Goal: Information Seeking & Learning: Find contact information

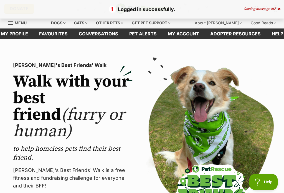
click at [278, 9] on icon at bounding box center [279, 8] width 2 height 3
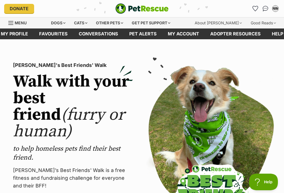
click at [56, 36] on link "Favourites" at bounding box center [54, 34] width 40 height 11
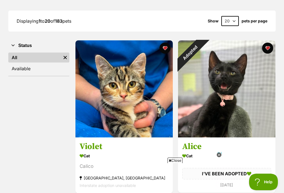
click at [230, 21] on select "20 40 60" at bounding box center [229, 21] width 17 height 10
select select "60"
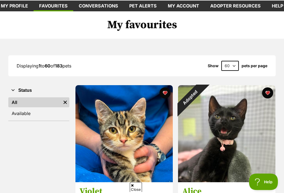
scroll to position [28, 0]
click at [202, 93] on div "Adopted" at bounding box center [190, 97] width 24 height 24
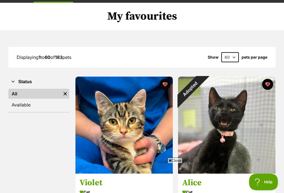
scroll to position [0, 0]
click at [269, 87] on button "favourite" at bounding box center [267, 84] width 11 height 11
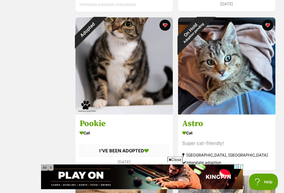
scroll to position [413, 0]
click at [206, 26] on div "On Hold Adoption pending" at bounding box center [192, 31] width 28 height 28
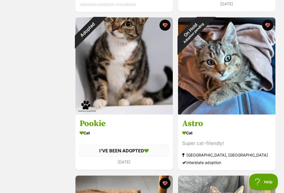
scroll to position [422, 0]
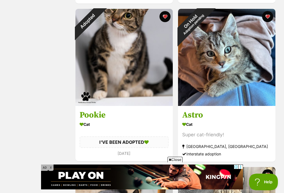
click at [268, 16] on button "favourite" at bounding box center [267, 16] width 11 height 11
click at [166, 17] on button "favourite" at bounding box center [164, 16] width 11 height 11
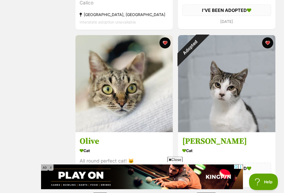
scroll to position [236, 0]
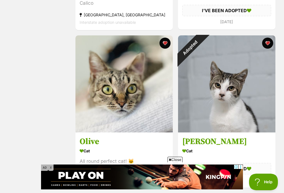
click at [269, 42] on button "favourite" at bounding box center [267, 43] width 11 height 11
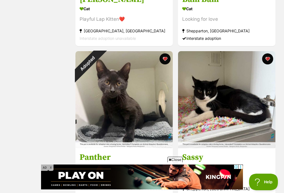
scroll to position [1172, 0]
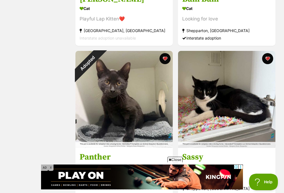
click at [167, 61] on button "favourite" at bounding box center [164, 58] width 11 height 11
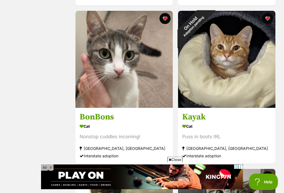
click at [268, 22] on button "favourite" at bounding box center [267, 18] width 11 height 11
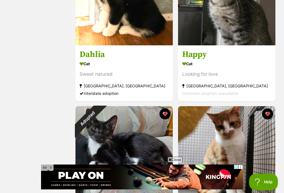
scroll to position [2544, 0]
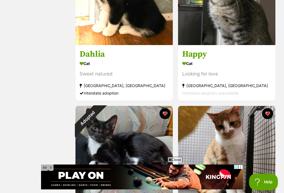
click at [168, 119] on button "favourite" at bounding box center [164, 113] width 11 height 11
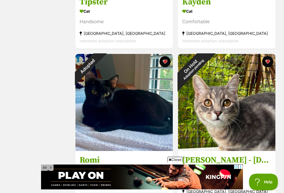
scroll to position [3393, 0]
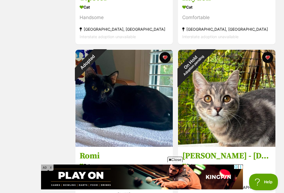
click at [269, 63] on button "favourite" at bounding box center [267, 57] width 11 height 11
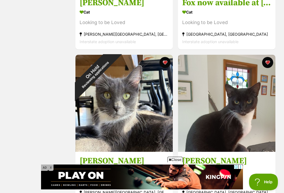
scroll to position [3865, 0]
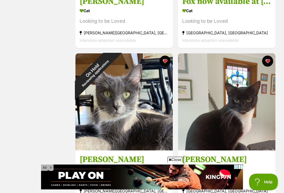
click at [165, 67] on button "favourite" at bounding box center [164, 61] width 11 height 11
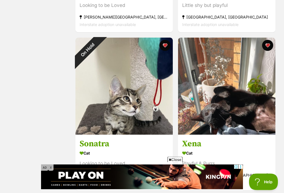
click at [165, 51] on button "favourite" at bounding box center [164, 45] width 11 height 11
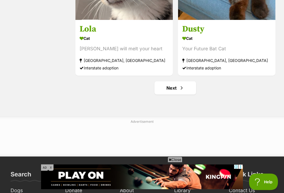
scroll to position [4788, 0]
click at [180, 91] on span "Next page" at bounding box center [182, 88] width 6 height 7
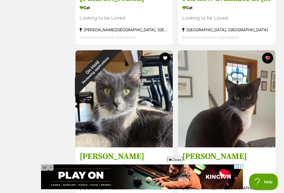
scroll to position [3863, 0]
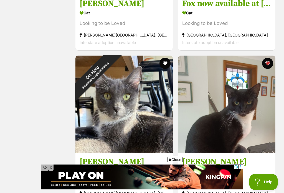
click at [166, 69] on button "favourite" at bounding box center [164, 63] width 11 height 11
click at [165, 69] on button "favourite" at bounding box center [164, 63] width 11 height 11
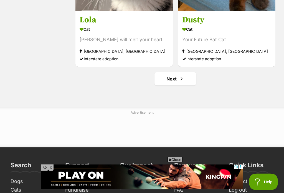
scroll to position [4797, 0]
click at [184, 82] on span "Next page" at bounding box center [182, 79] width 6 height 7
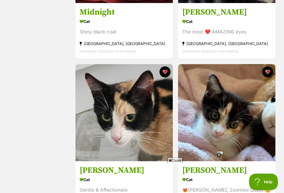
scroll to position [1005, 0]
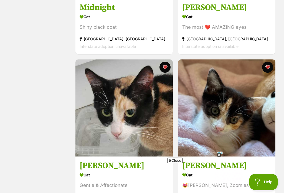
click at [219, 158] on div at bounding box center [219, 155] width 5 height 5
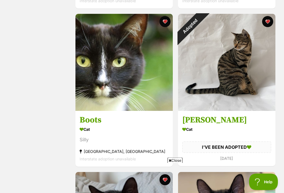
scroll to position [3429, 0]
click at [202, 28] on div "Adopted" at bounding box center [190, 26] width 24 height 24
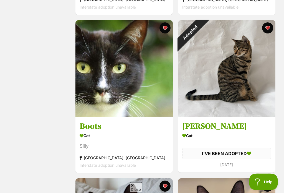
click at [270, 34] on button "favourite" at bounding box center [267, 28] width 11 height 11
click at [268, 34] on button "favourite" at bounding box center [267, 27] width 11 height 11
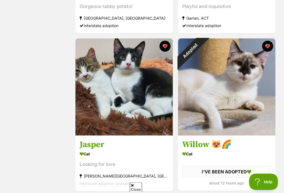
click at [269, 52] on button "favourite" at bounding box center [267, 46] width 11 height 11
click at [268, 52] on button "favourite" at bounding box center [267, 46] width 11 height 11
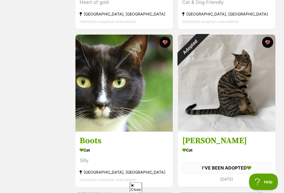
scroll to position [3410, 0]
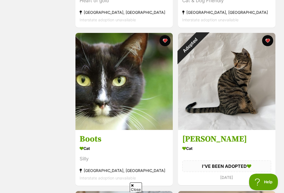
click at [269, 46] on button "favourite" at bounding box center [267, 40] width 11 height 11
click at [246, 89] on img at bounding box center [226, 81] width 97 height 97
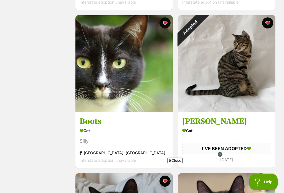
scroll to position [3428, 0]
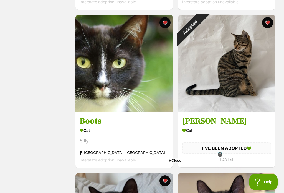
click at [202, 30] on div "Adopted" at bounding box center [190, 27] width 24 height 24
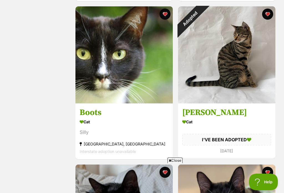
click at [267, 20] on button "favourite" at bounding box center [267, 14] width 11 height 11
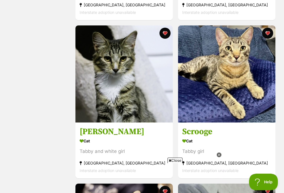
scroll to position [3916, 0]
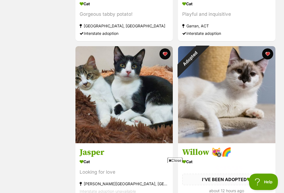
click at [267, 60] on button "favourite" at bounding box center [267, 54] width 11 height 11
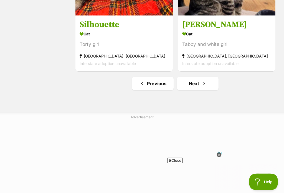
scroll to position [4793, 0]
click at [203, 87] on span "Next page" at bounding box center [204, 83] width 6 height 7
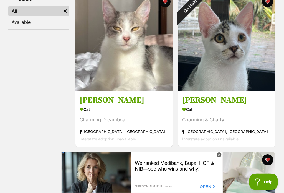
scroll to position [119, 0]
click at [202, 18] on div "On Hold" at bounding box center [190, 6] width 24 height 24
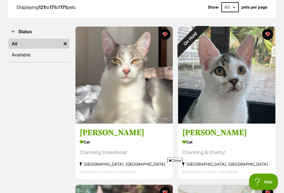
scroll to position [79, 0]
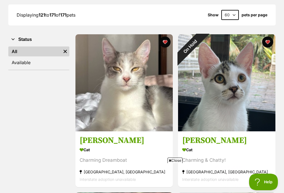
click at [270, 41] on button "favourite" at bounding box center [267, 42] width 11 height 11
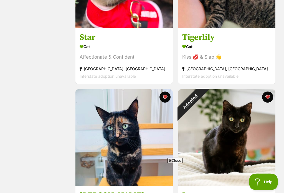
scroll to position [341, 0]
click at [268, 96] on button "favourite" at bounding box center [267, 97] width 11 height 11
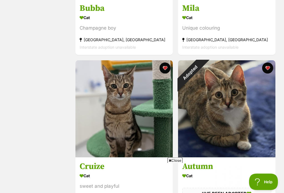
scroll to position [1509, 0]
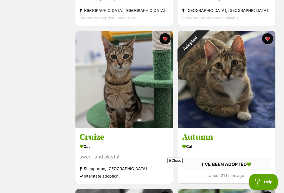
click at [269, 41] on button "favourite" at bounding box center [267, 38] width 11 height 11
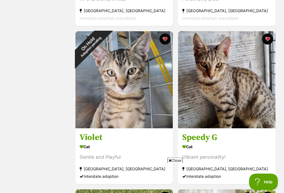
scroll to position [2302, 0]
click at [165, 42] on button "favourite" at bounding box center [164, 39] width 11 height 11
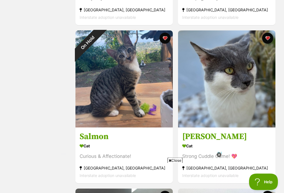
scroll to position [3445, 0]
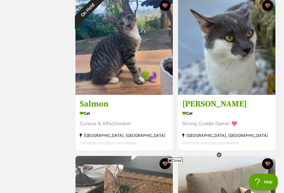
click at [165, 11] on button "favourite" at bounding box center [164, 5] width 11 height 11
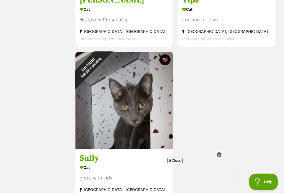
scroll to position [4028, 0]
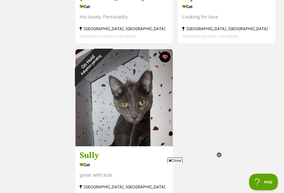
click at [221, 158] on icon at bounding box center [219, 155] width 5 height 5
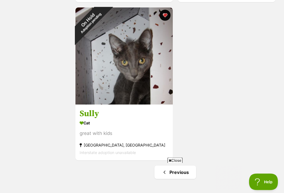
scroll to position [4069, 0]
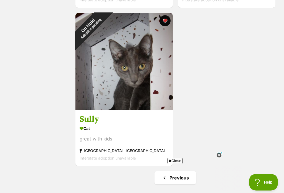
click at [221, 158] on icon at bounding box center [219, 155] width 5 height 5
click at [177, 164] on span "Close" at bounding box center [174, 161] width 15 height 6
click at [183, 185] on link "Previous" at bounding box center [175, 178] width 42 height 13
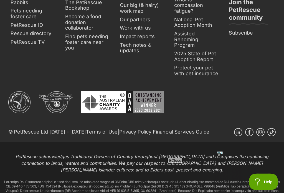
scroll to position [5054, 0]
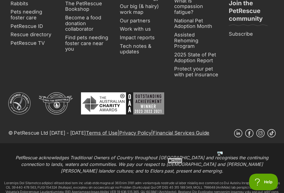
click at [38, 39] on link "Rescue directory" at bounding box center [32, 34] width 49 height 9
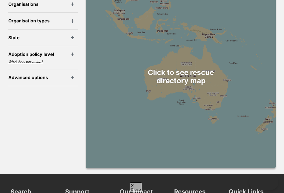
click at [216, 98] on div at bounding box center [181, 77] width 190 height 184
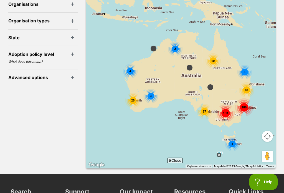
click at [226, 113] on div "153" at bounding box center [225, 113] width 18 height 18
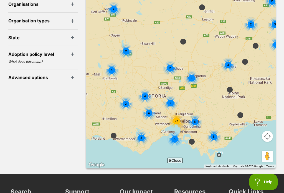
click at [190, 77] on span "6" at bounding box center [191, 78] width 2 height 3
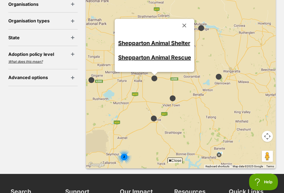
click at [151, 55] on link "Shepparton Animal Rescue" at bounding box center [154, 58] width 73 height 7
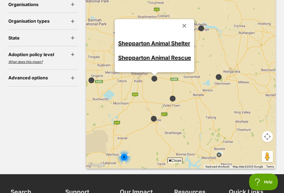
click at [175, 40] on link "Shepparton Animal Shelter" at bounding box center [154, 43] width 72 height 7
click at [184, 21] on button "Close" at bounding box center [184, 25] width 13 height 13
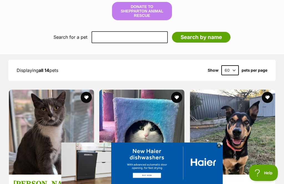
scroll to position [563, 0]
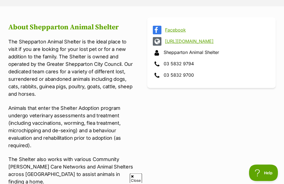
scroll to position [202, 0]
click at [199, 44] on link "[URL][DOMAIN_NAME]" at bounding box center [216, 41] width 103 height 5
